Goal: Register for event/course

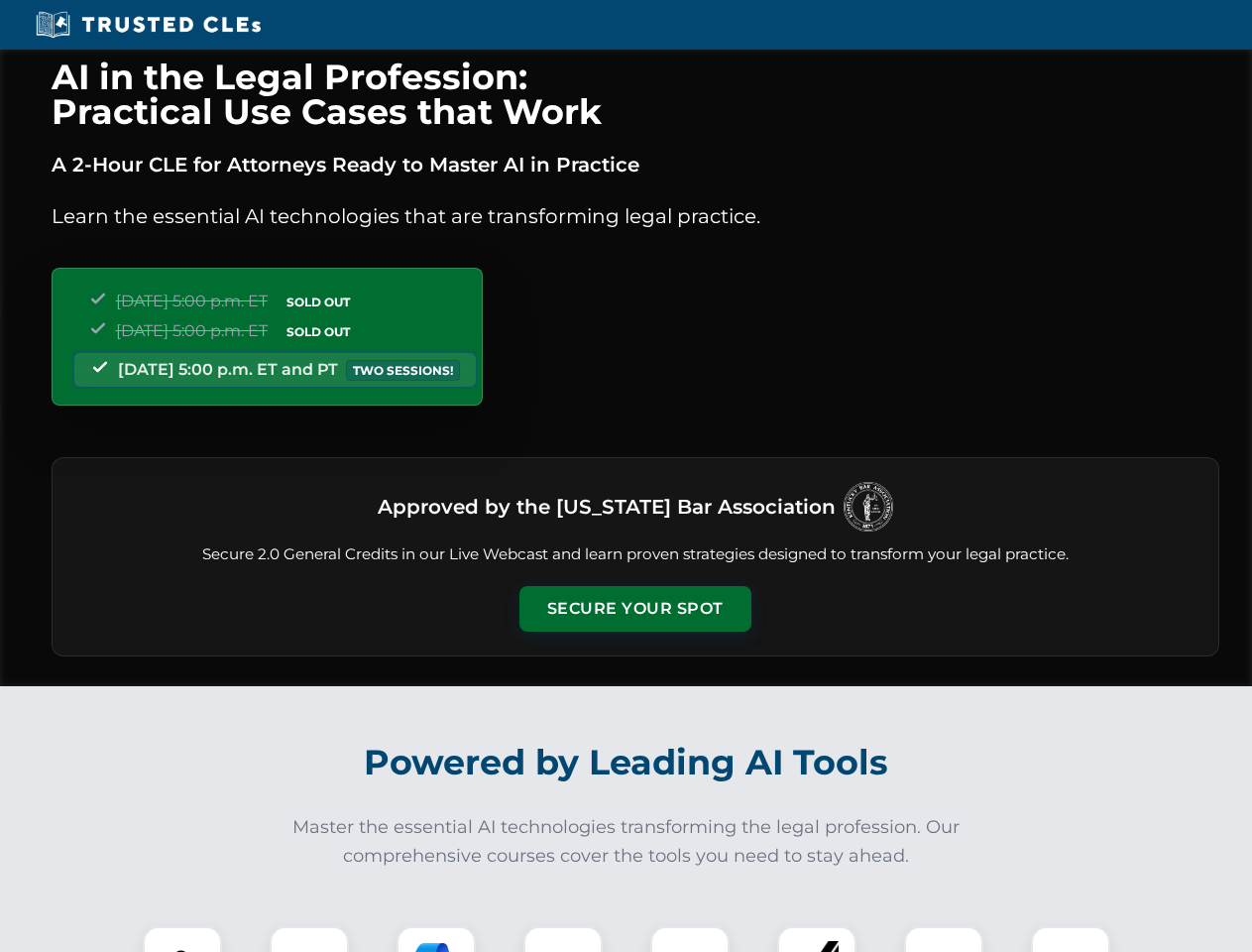
click at [635, 609] on button "Secure Your Spot" at bounding box center [635, 609] width 232 height 46
click at [183, 939] on img at bounding box center [183, 966] width 58 height 58
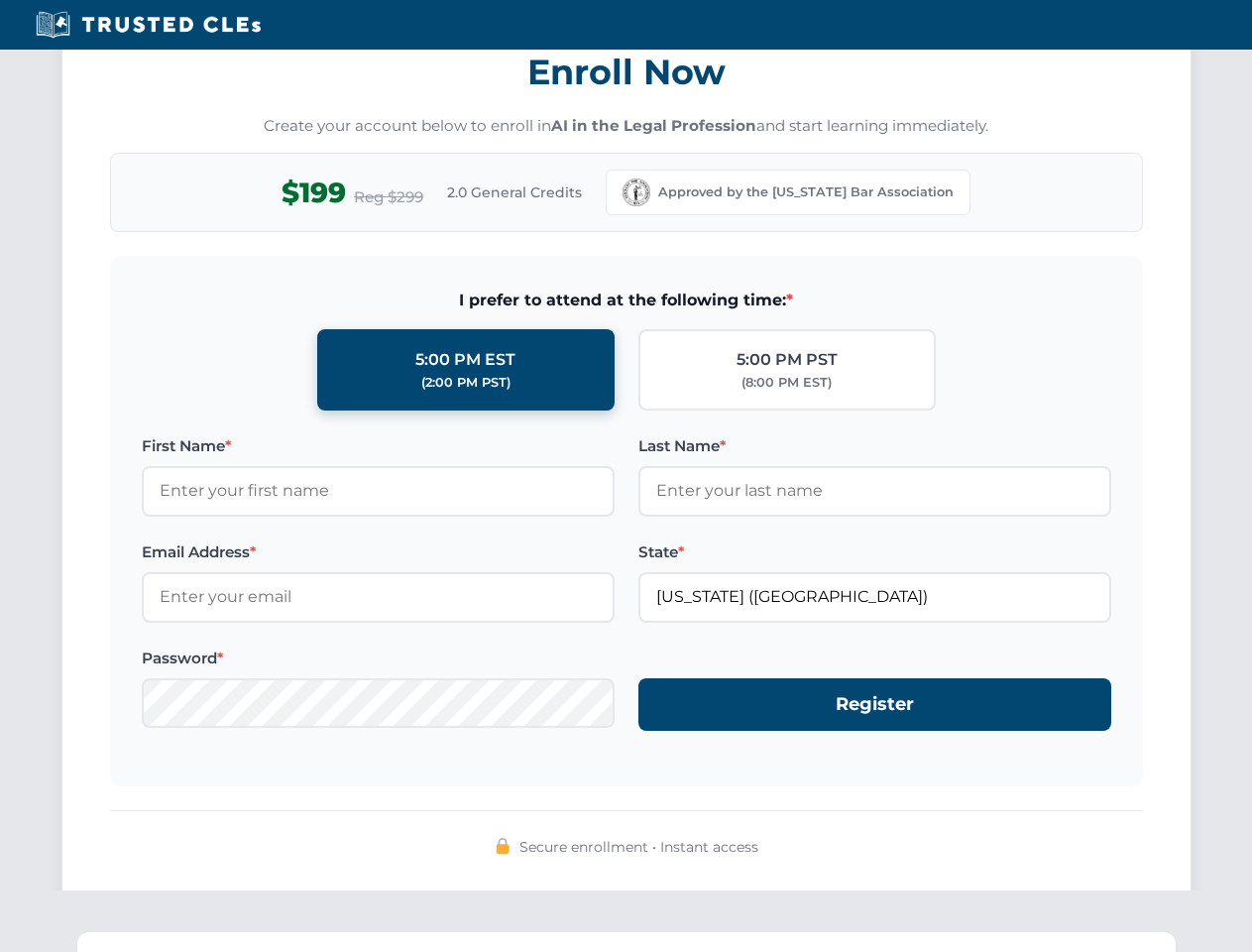
scroll to position [1947, 0]
